Goal: Information Seeking & Learning: Get advice/opinions

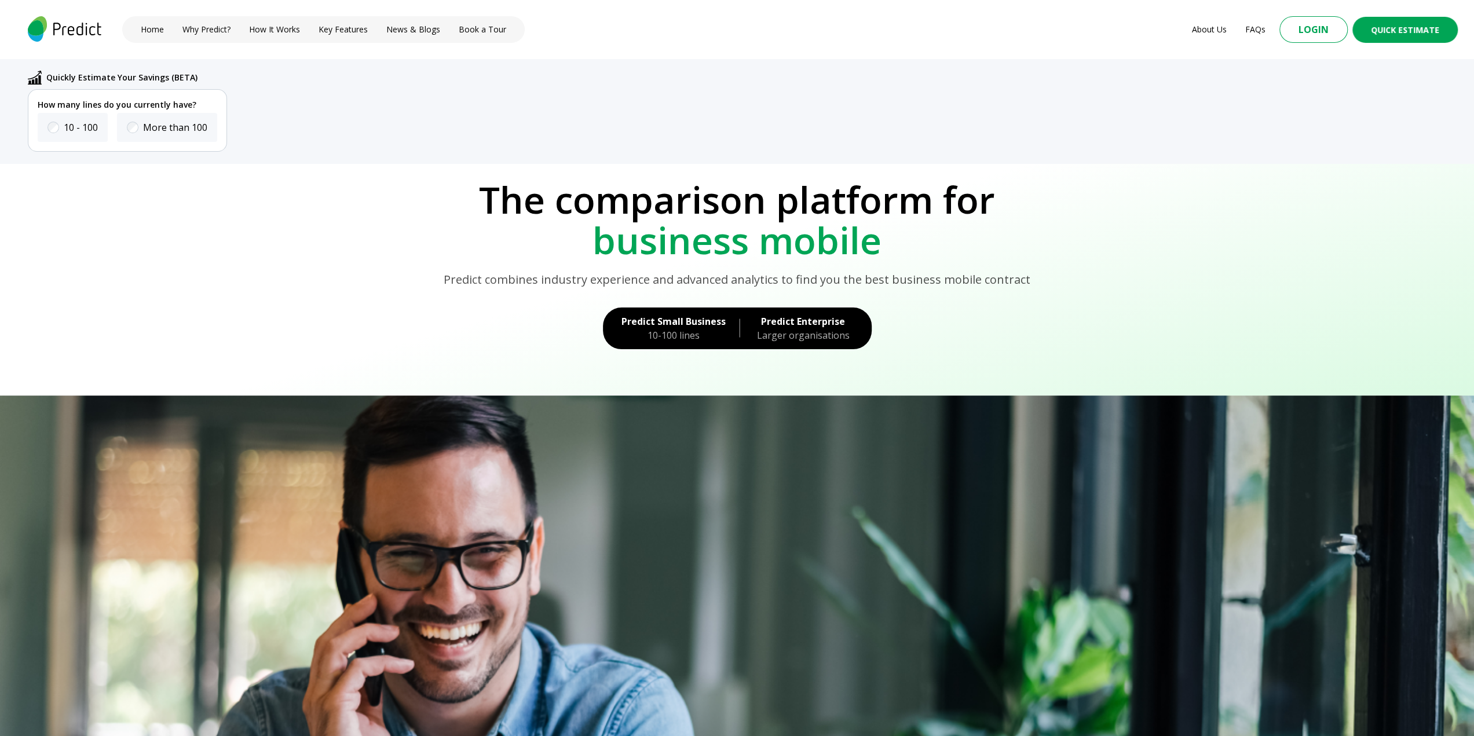
click at [669, 325] on div "Predict Small Business" at bounding box center [674, 322] width 104 height 14
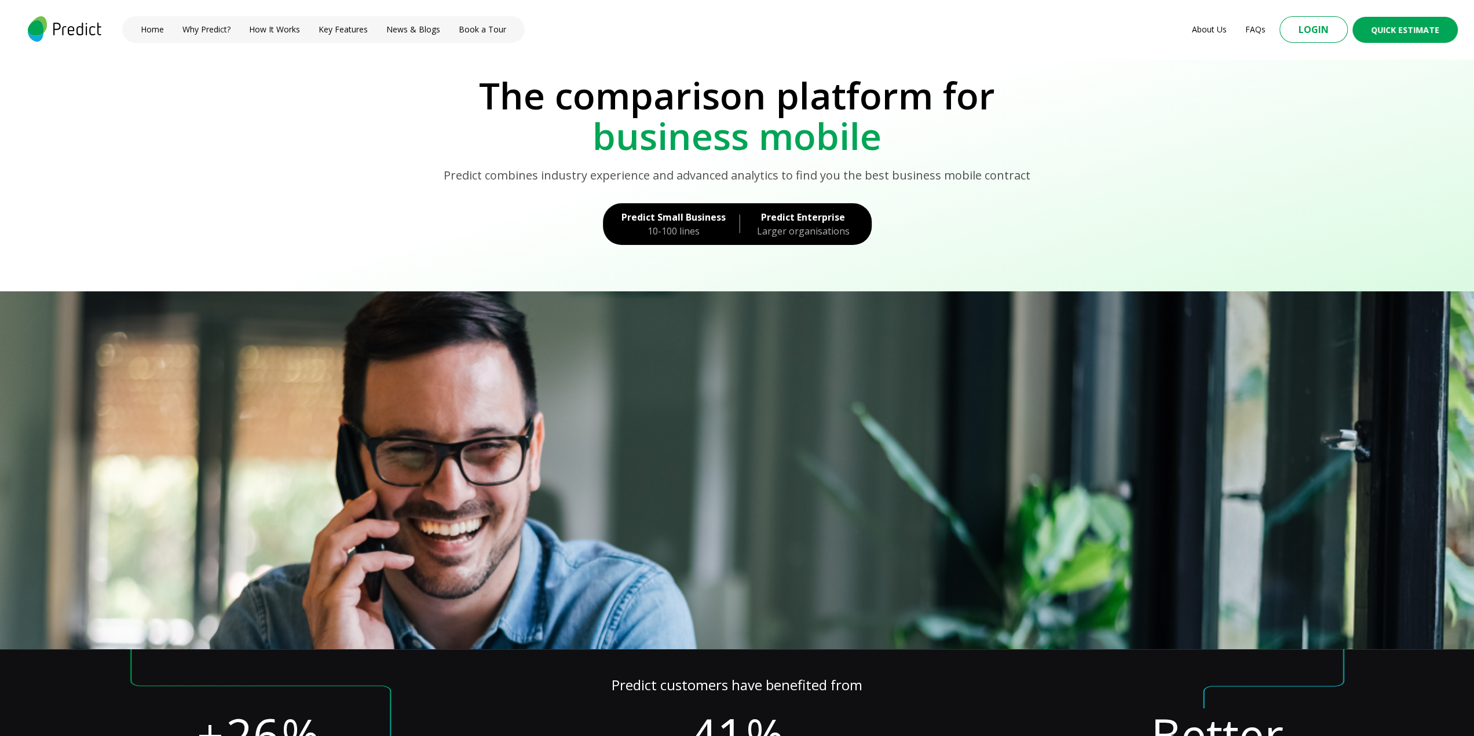
click at [835, 217] on div "Predict Enterprise" at bounding box center [804, 217] width 100 height 14
click at [1392, 33] on button "Quick Estimate" at bounding box center [1405, 30] width 115 height 28
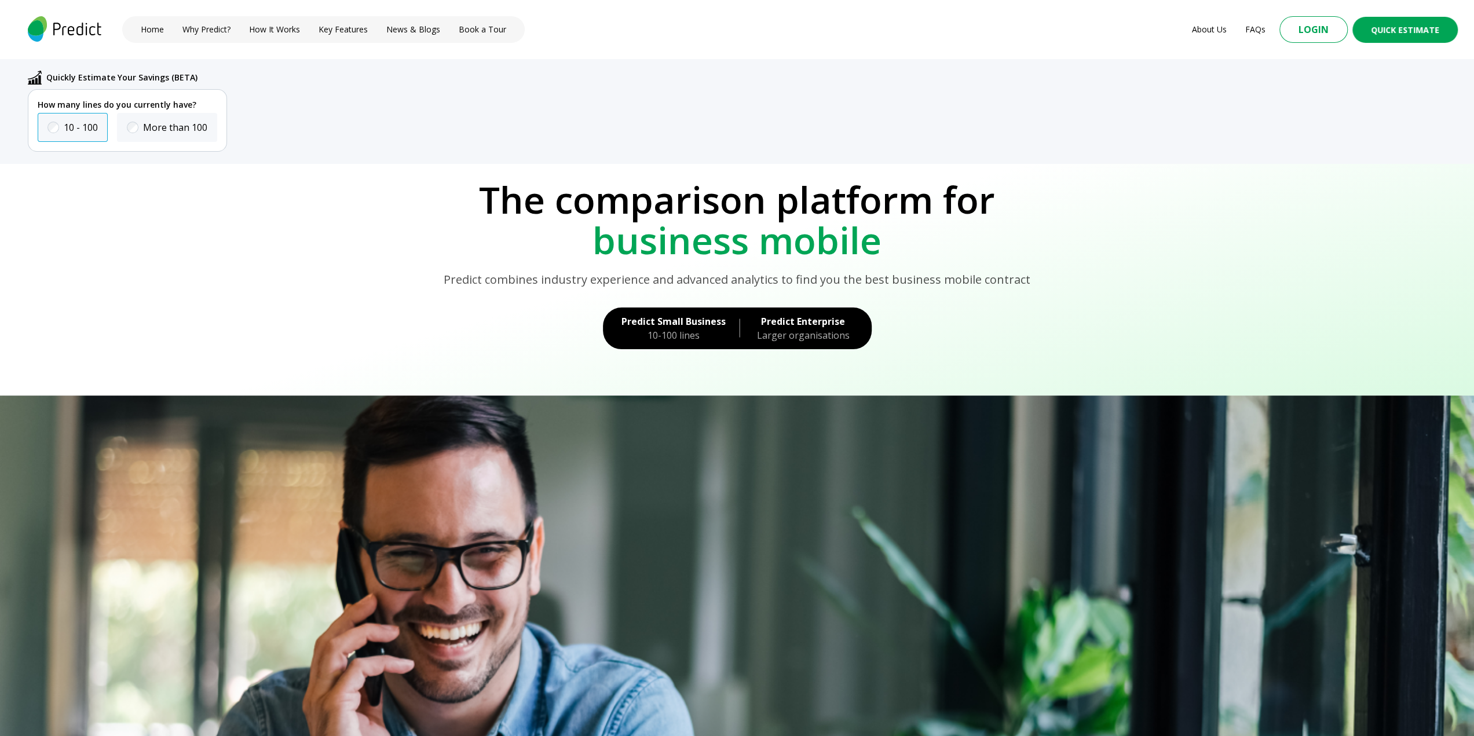
click at [53, 124] on span at bounding box center [53, 127] width 7 height 7
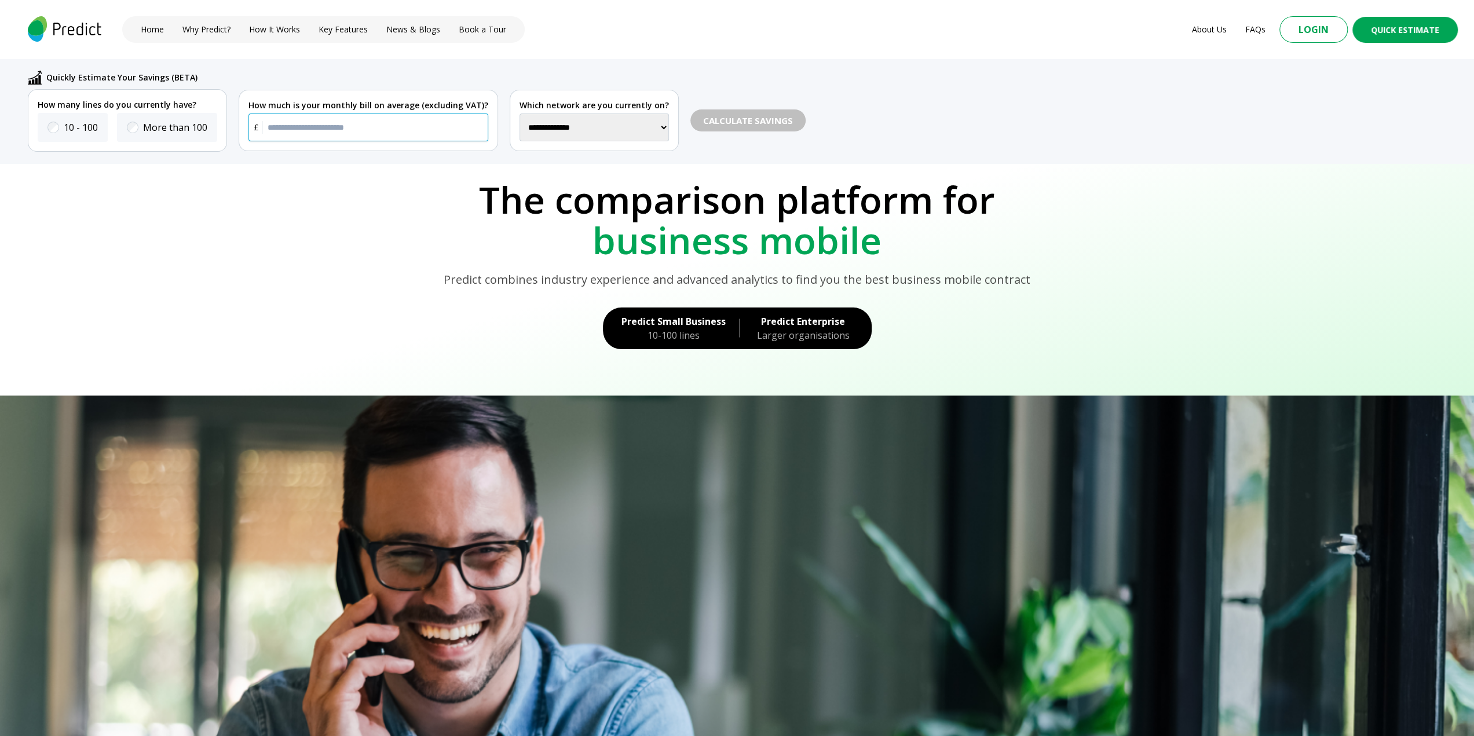
click at [340, 124] on input "text" at bounding box center [369, 128] width 240 height 28
